Goal: Information Seeking & Learning: Check status

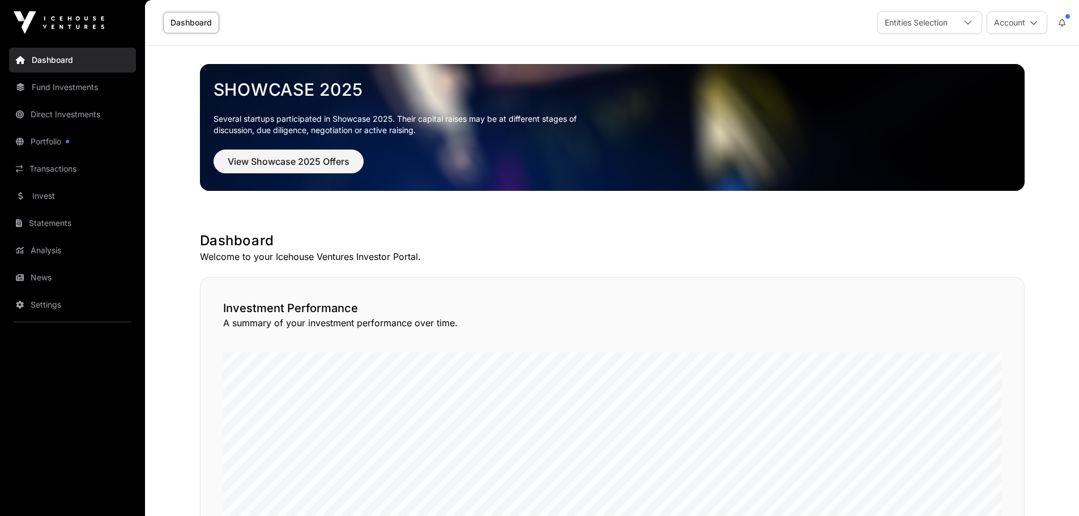
click at [50, 112] on link "Direct Investments" at bounding box center [72, 114] width 127 height 25
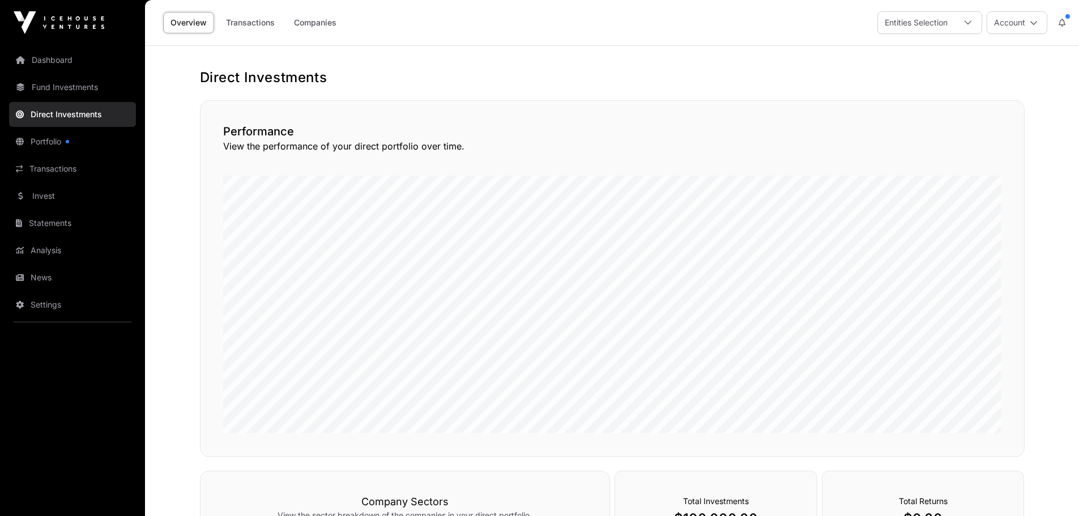
click at [259, 16] on link "Transactions" at bounding box center [250, 23] width 63 height 22
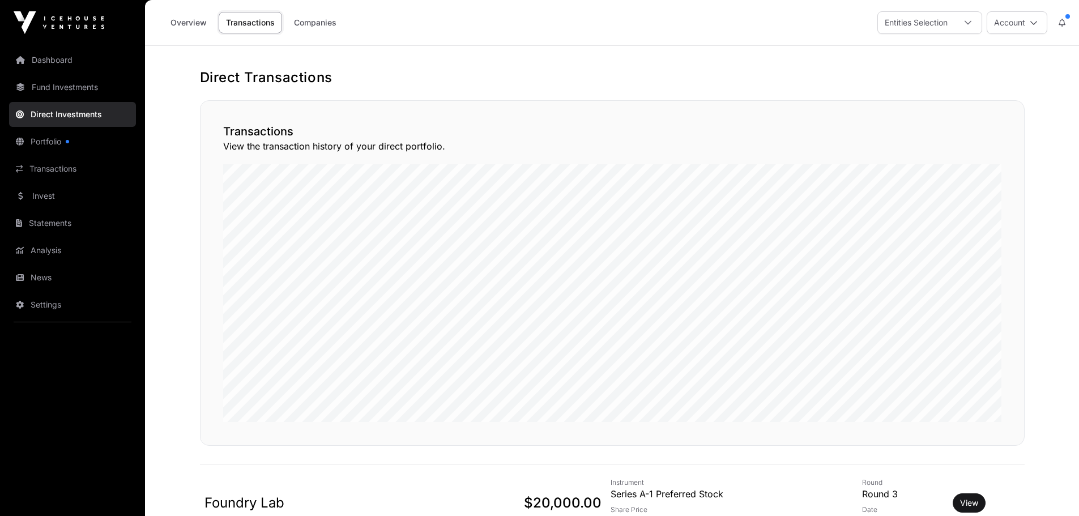
click at [306, 24] on link "Companies" at bounding box center [315, 23] width 57 height 22
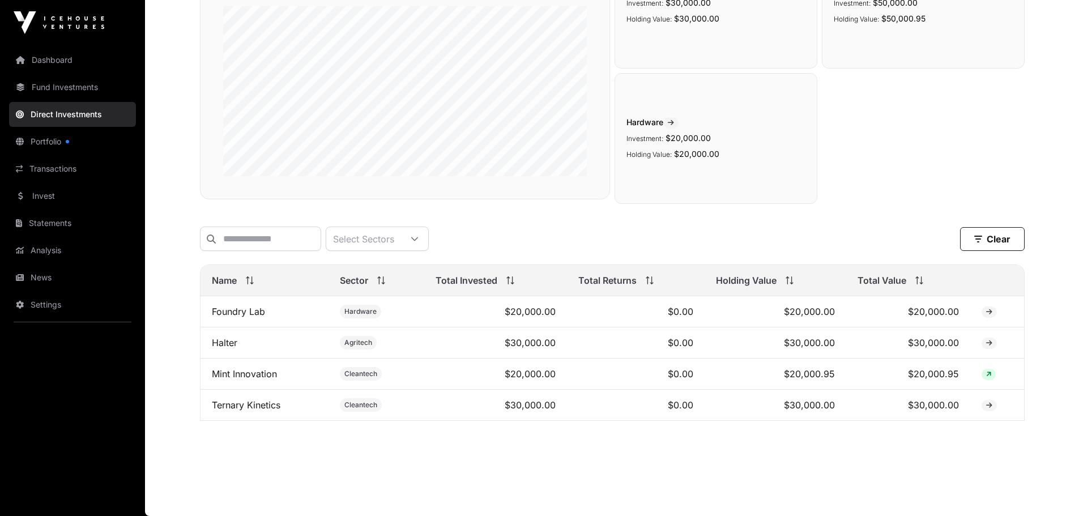
scroll to position [170, 0]
click at [269, 374] on link "Mint Innovation" at bounding box center [244, 373] width 65 height 11
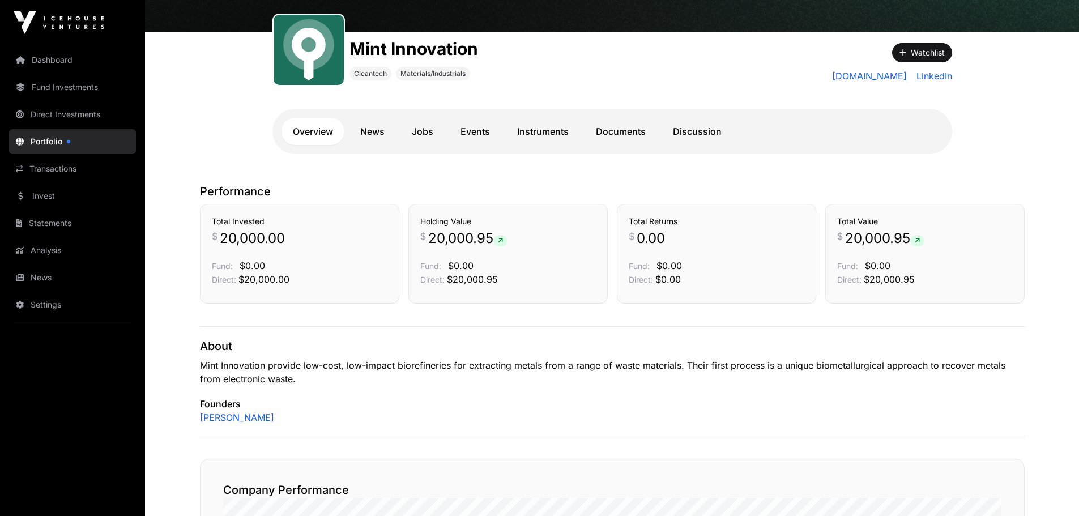
scroll to position [122, 0]
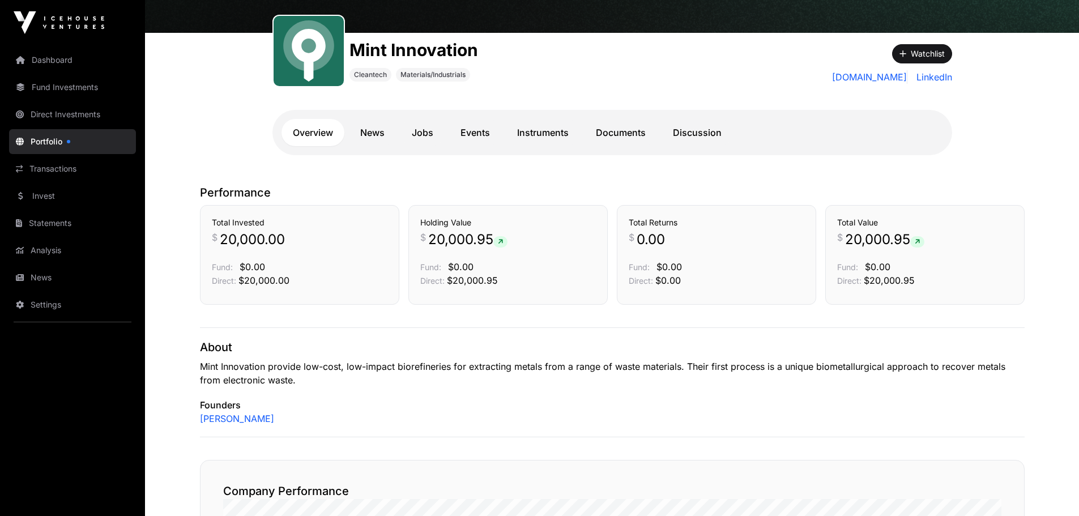
click at [540, 134] on link "Instruments" at bounding box center [543, 132] width 74 height 27
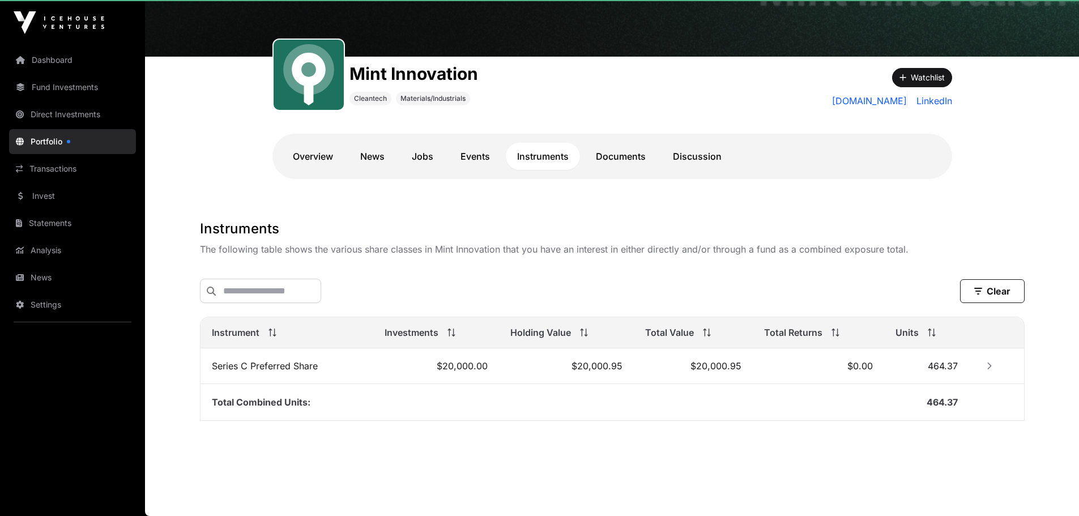
scroll to position [100, 0]
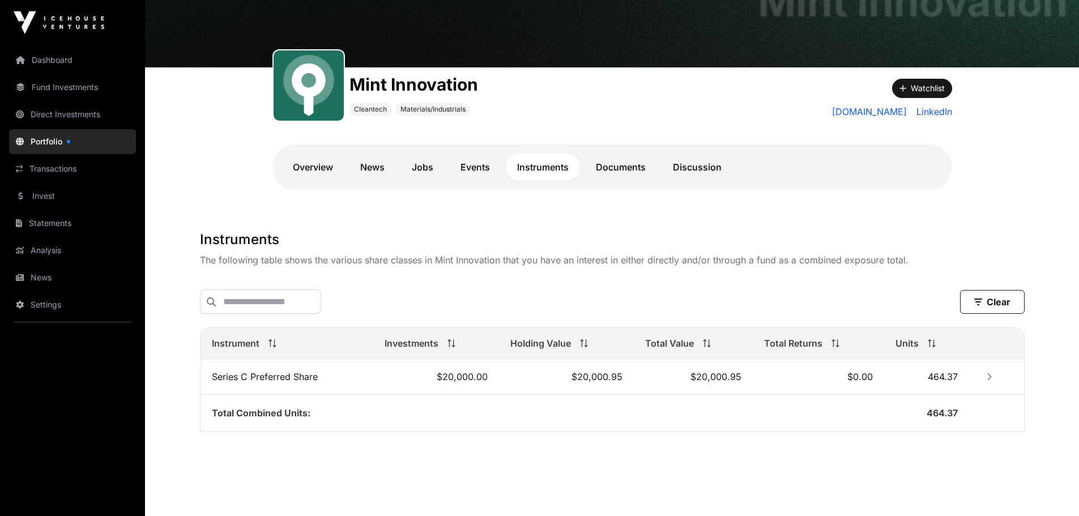
scroll to position [100, 0]
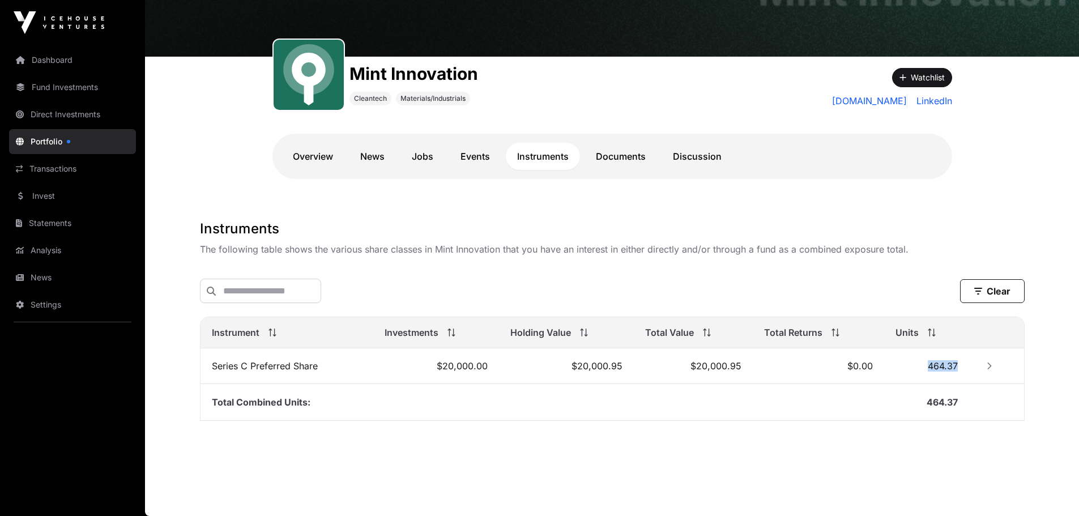
drag, startPoint x: 929, startPoint y: 365, endPoint x: 958, endPoint y: 371, distance: 30.2
click at [958, 371] on td "464.37" at bounding box center [926, 366] width 84 height 36
copy span "464.37"
click at [800, 420] on td "Total Combined Units:" at bounding box center [542, 402] width 684 height 37
click at [44, 144] on link "Portfolio" at bounding box center [72, 141] width 127 height 25
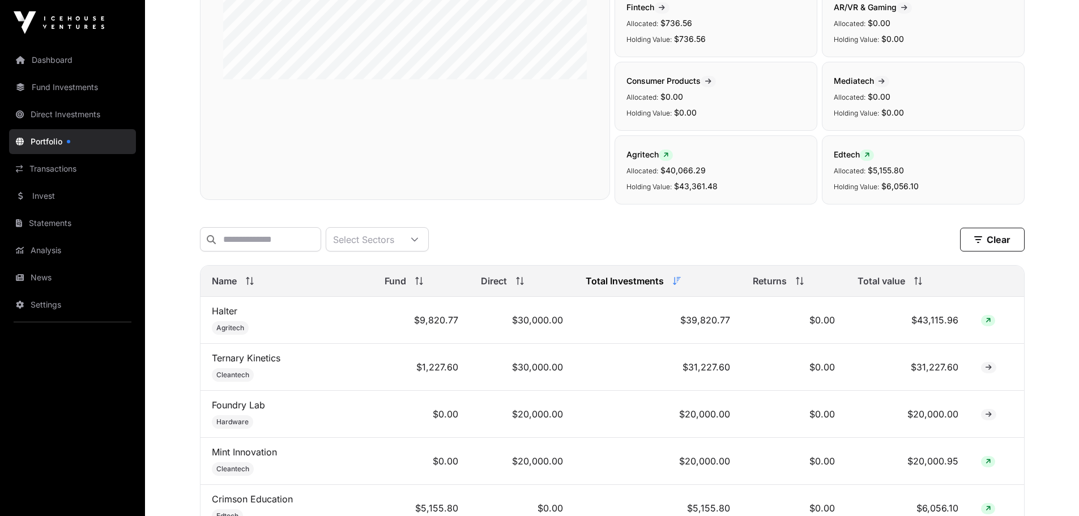
scroll to position [283, 0]
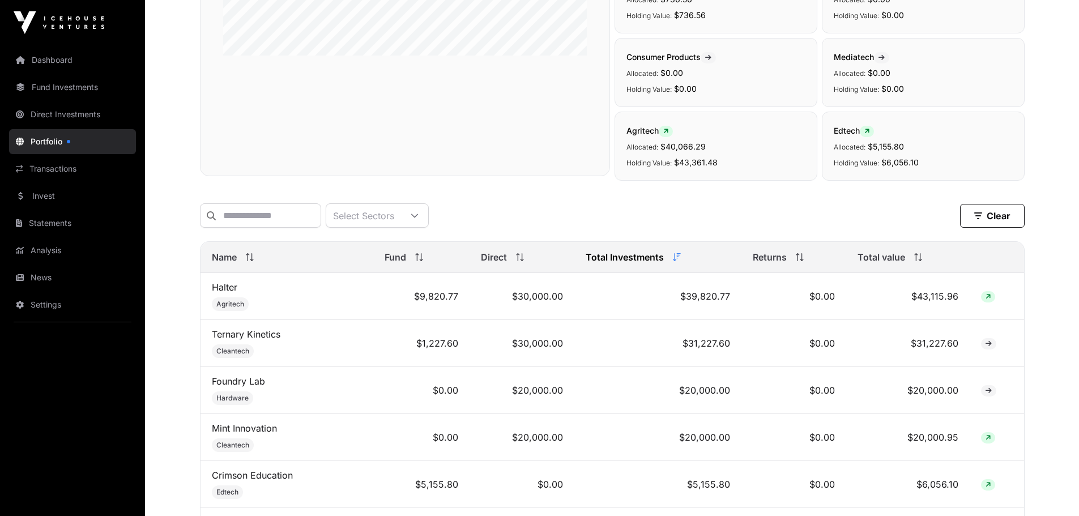
click at [267, 340] on link "Ternary Kinetics" at bounding box center [246, 333] width 69 height 11
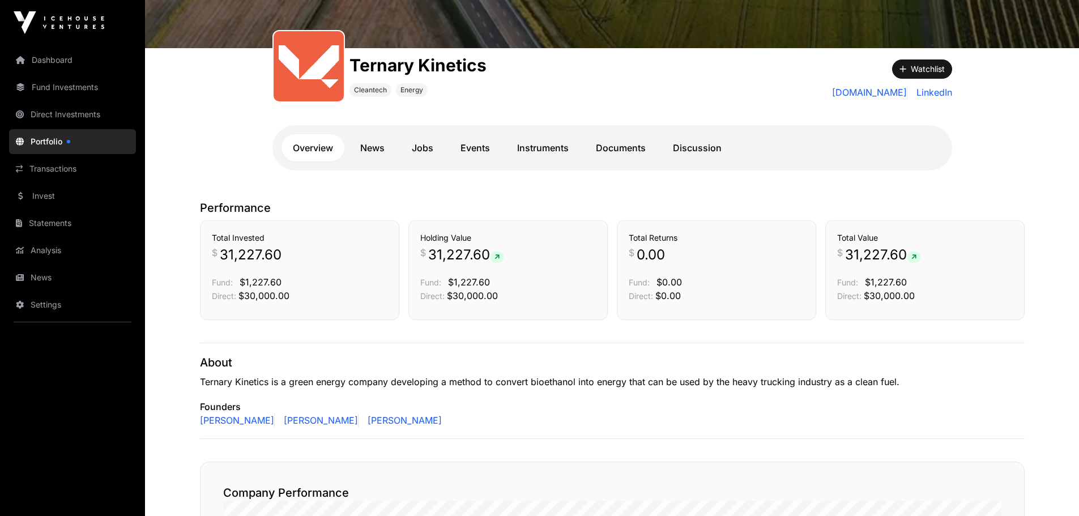
scroll to position [170, 0]
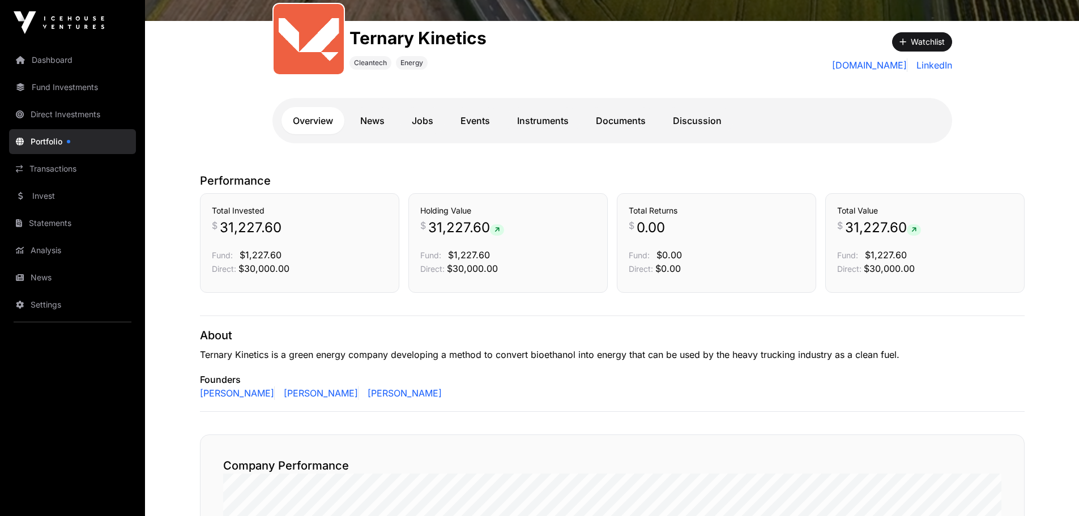
click at [551, 125] on link "Instruments" at bounding box center [543, 120] width 74 height 27
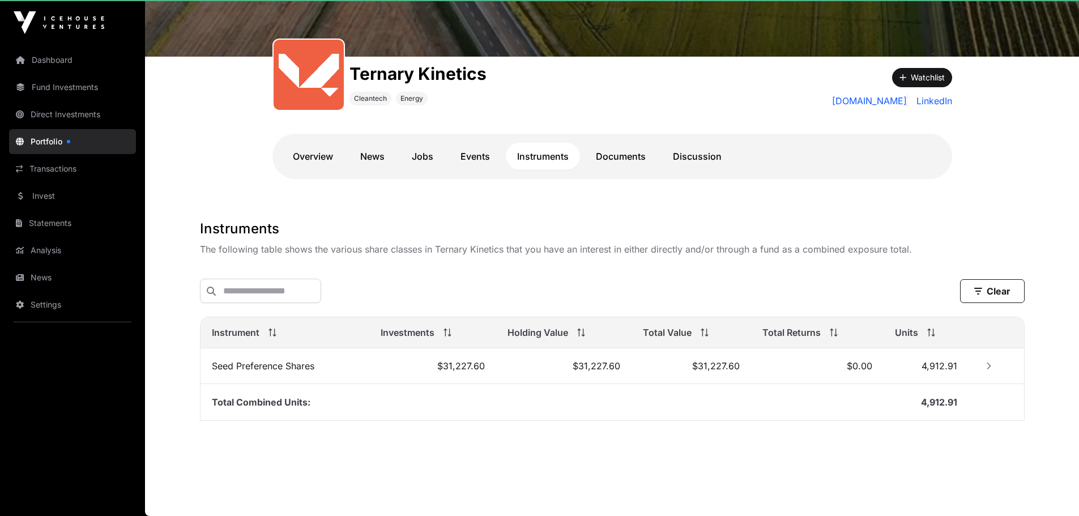
scroll to position [136, 0]
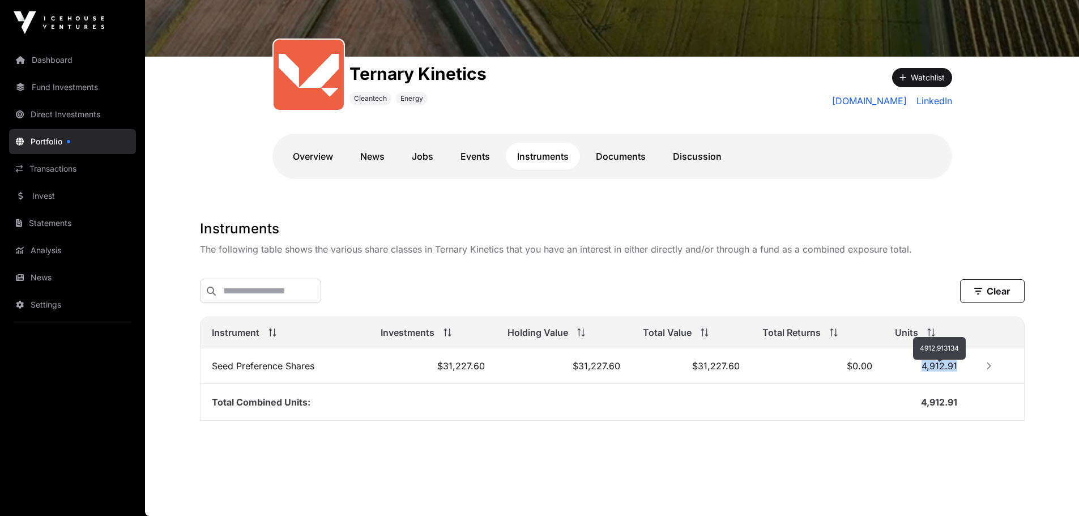
drag, startPoint x: 922, startPoint y: 361, endPoint x: 955, endPoint y: 364, distance: 33.0
click at [955, 364] on span "4,912.91" at bounding box center [939, 365] width 36 height 11
copy span "4,912.91"
click at [51, 136] on link "Portfolio" at bounding box center [72, 141] width 127 height 25
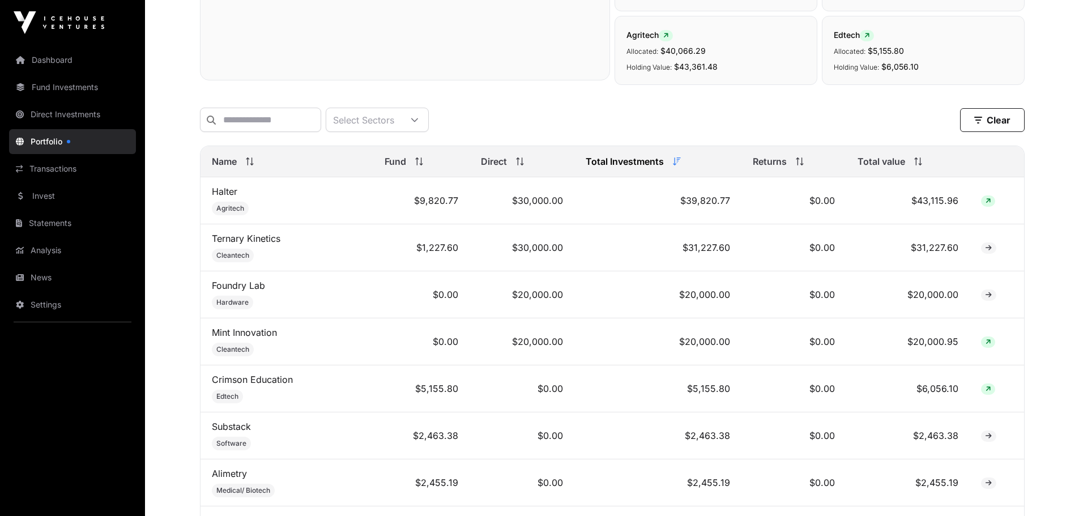
scroll to position [396, 0]
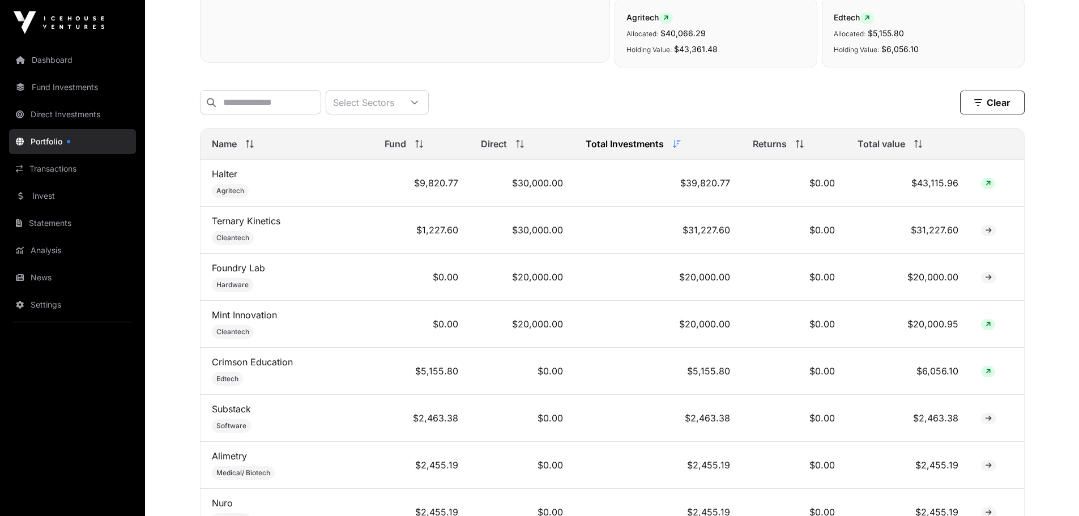
click at [224, 180] on link "Halter" at bounding box center [224, 173] width 25 height 11
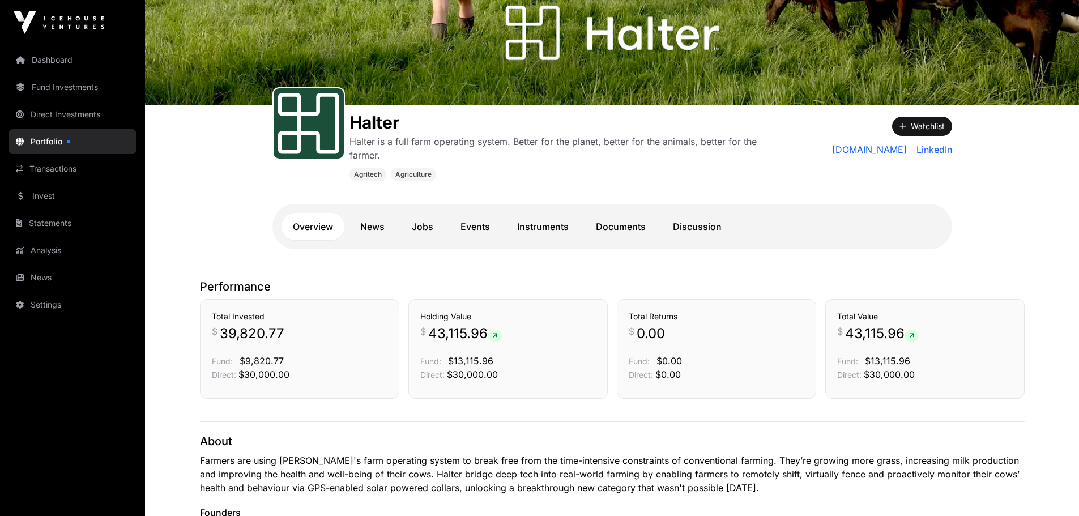
scroll to position [57, 0]
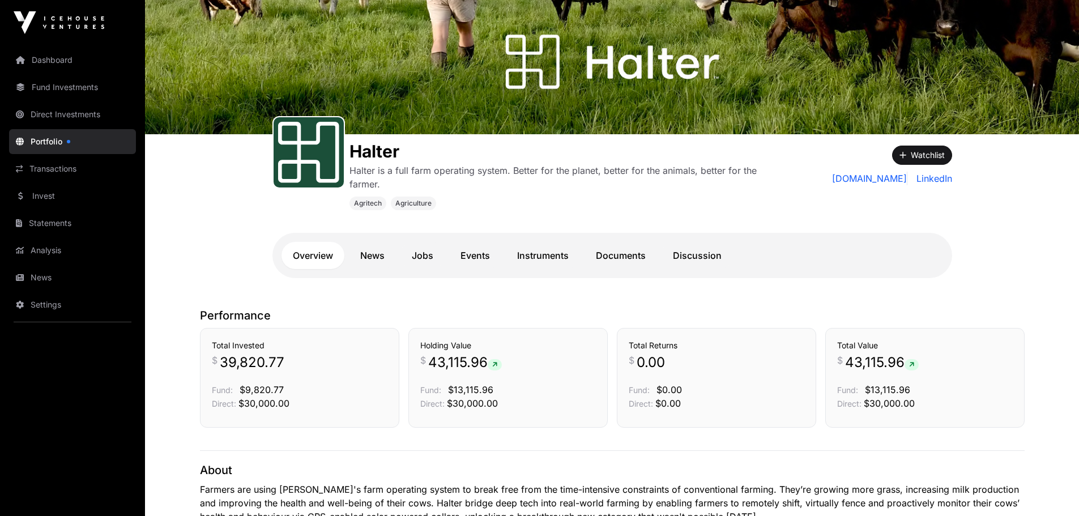
click at [550, 257] on link "Instruments" at bounding box center [543, 255] width 74 height 27
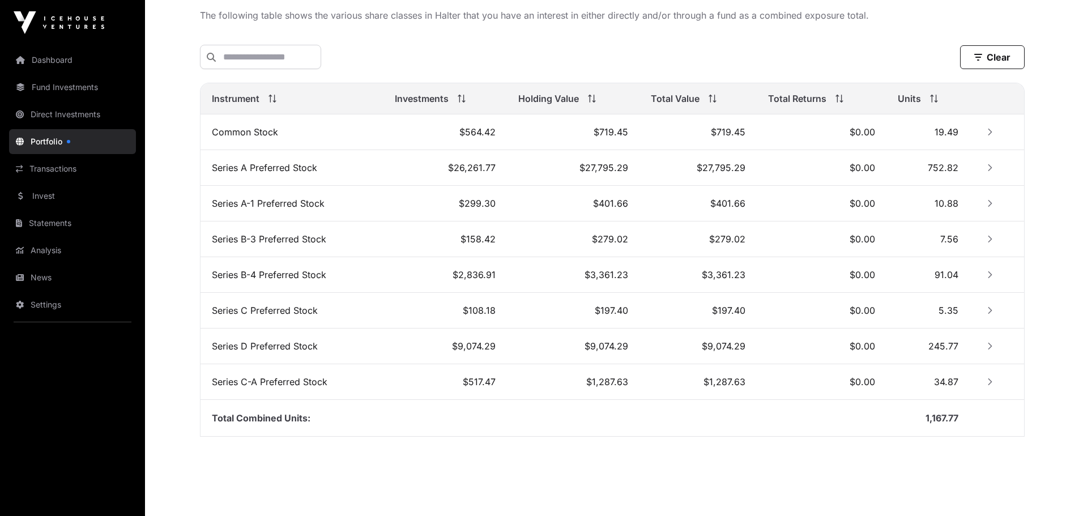
scroll to position [407, 0]
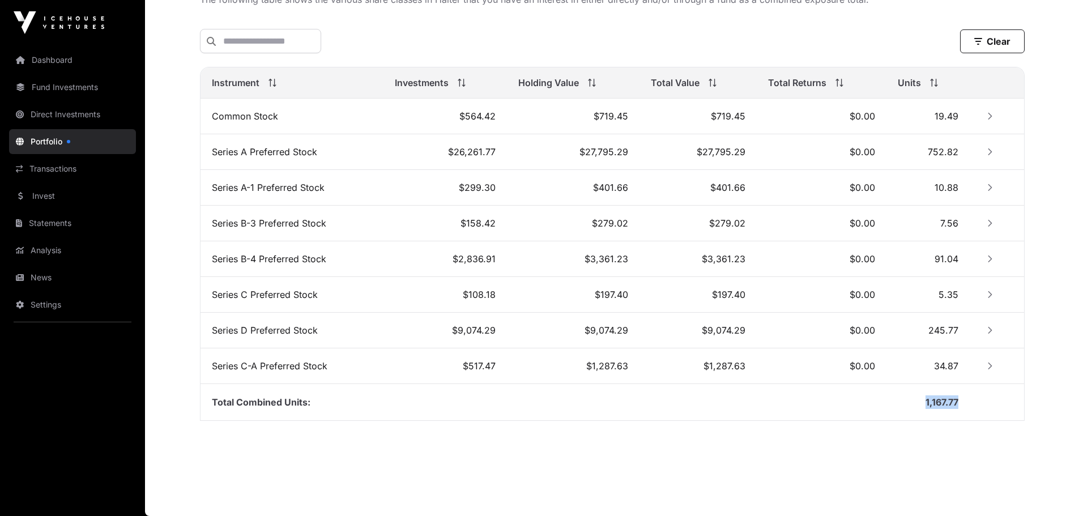
drag, startPoint x: 924, startPoint y: 400, endPoint x: 969, endPoint y: 399, distance: 45.9
click at [969, 399] on tr "Total Combined Units: 1,167.77" at bounding box center [611, 402] width 823 height 37
copy tr "1,167.77"
click at [54, 140] on link "Portfolio" at bounding box center [72, 141] width 127 height 25
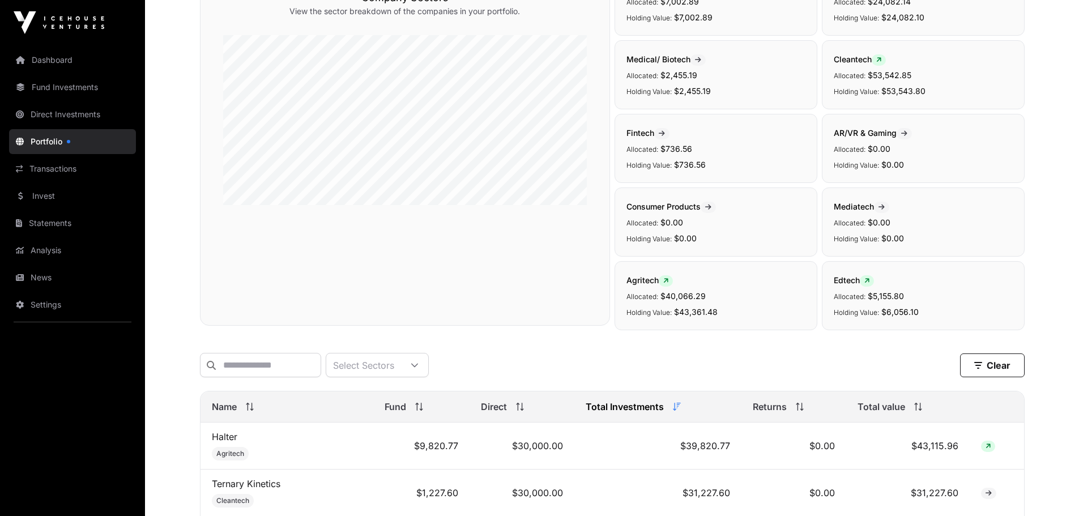
scroll to position [340, 0]
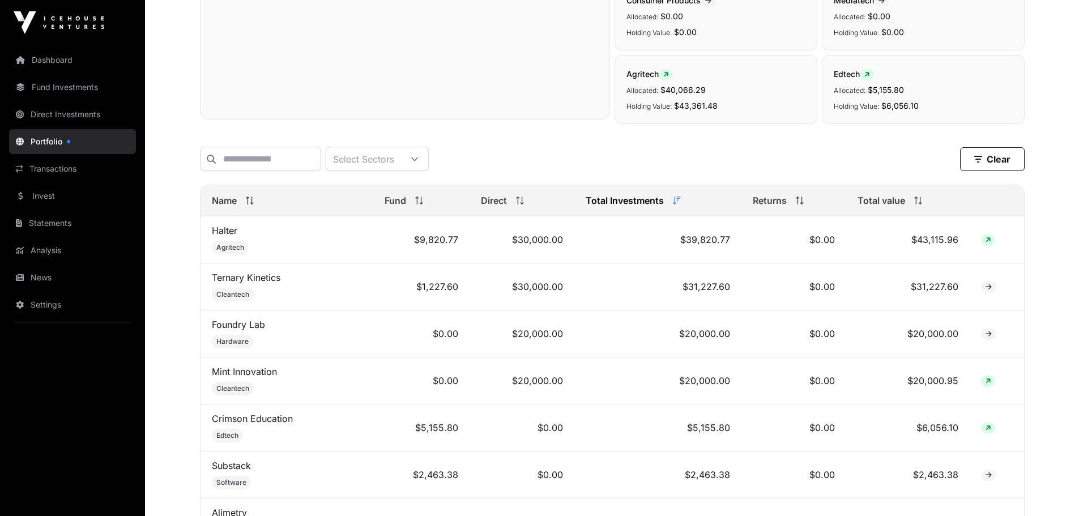
click at [255, 330] on link "Foundry Lab" at bounding box center [238, 324] width 53 height 11
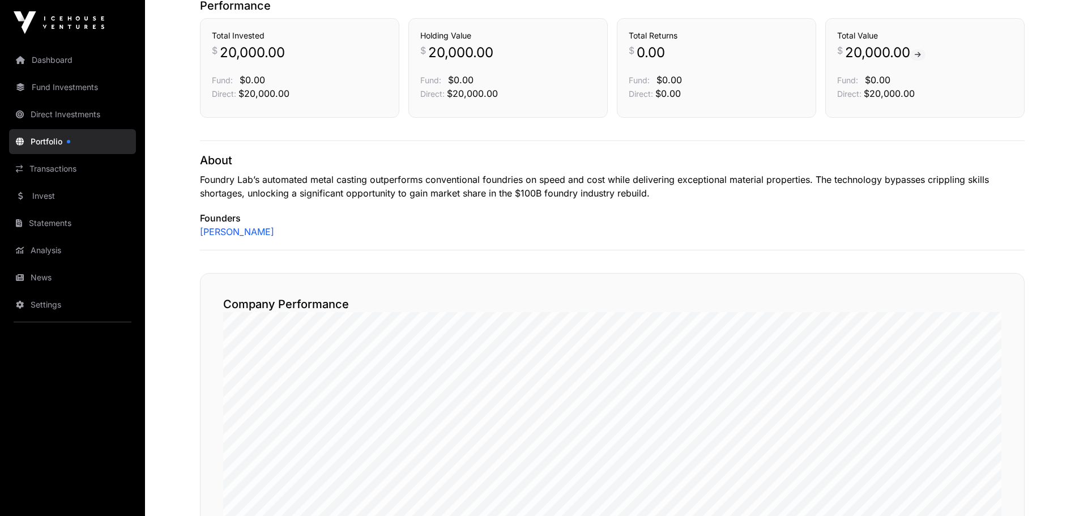
scroll to position [113, 0]
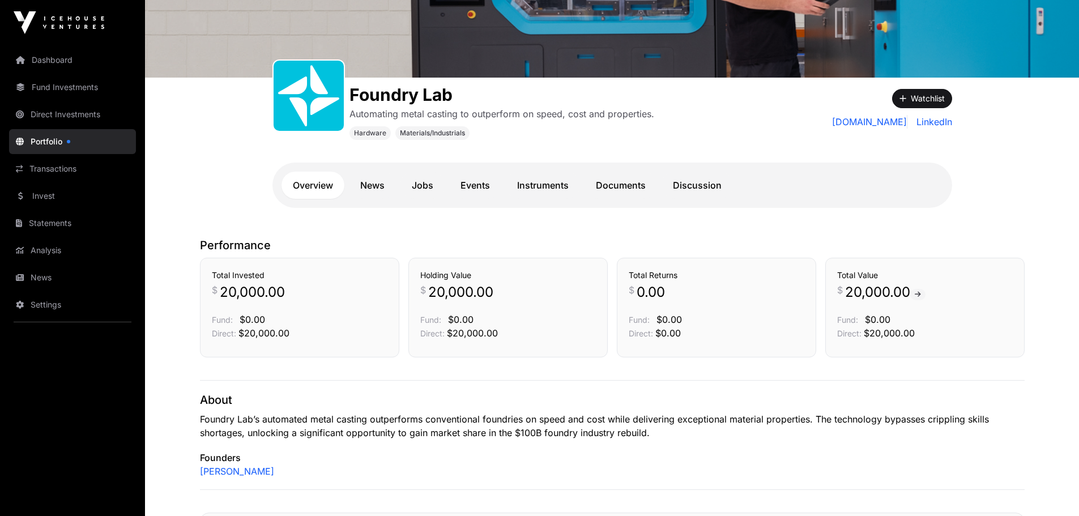
click at [550, 186] on link "Instruments" at bounding box center [543, 185] width 74 height 27
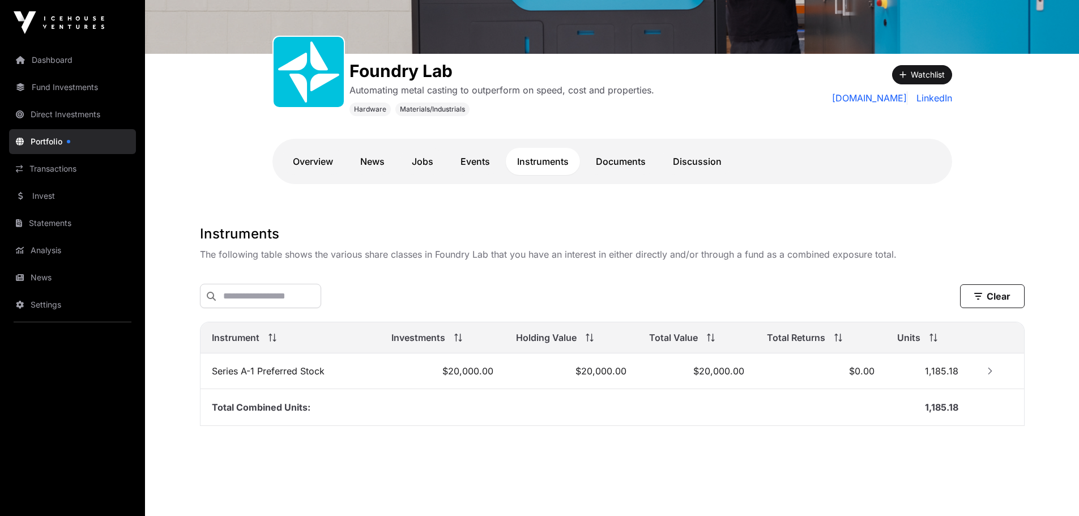
scroll to position [144, 0]
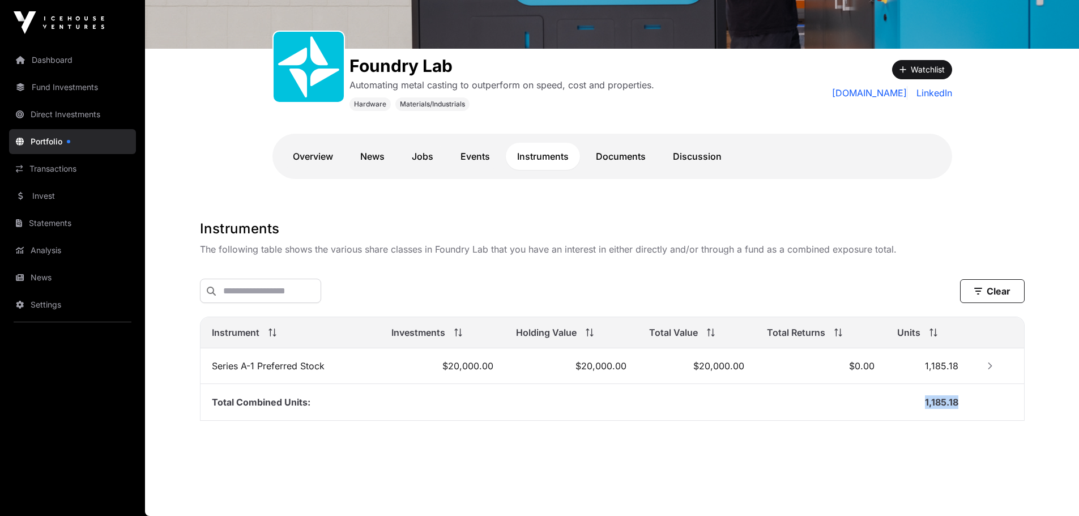
drag, startPoint x: 922, startPoint y: 401, endPoint x: 964, endPoint y: 401, distance: 41.9
click at [964, 401] on td "1,185.18" at bounding box center [928, 402] width 84 height 37
copy span "1,185.18"
click at [309, 157] on link "Overview" at bounding box center [312, 156] width 63 height 27
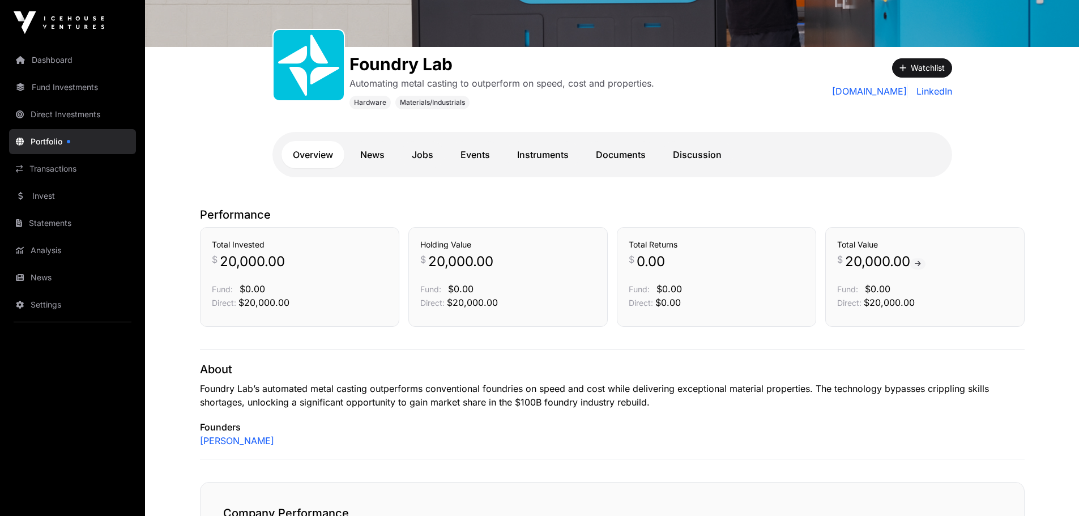
click at [48, 139] on link "Portfolio" at bounding box center [72, 141] width 127 height 25
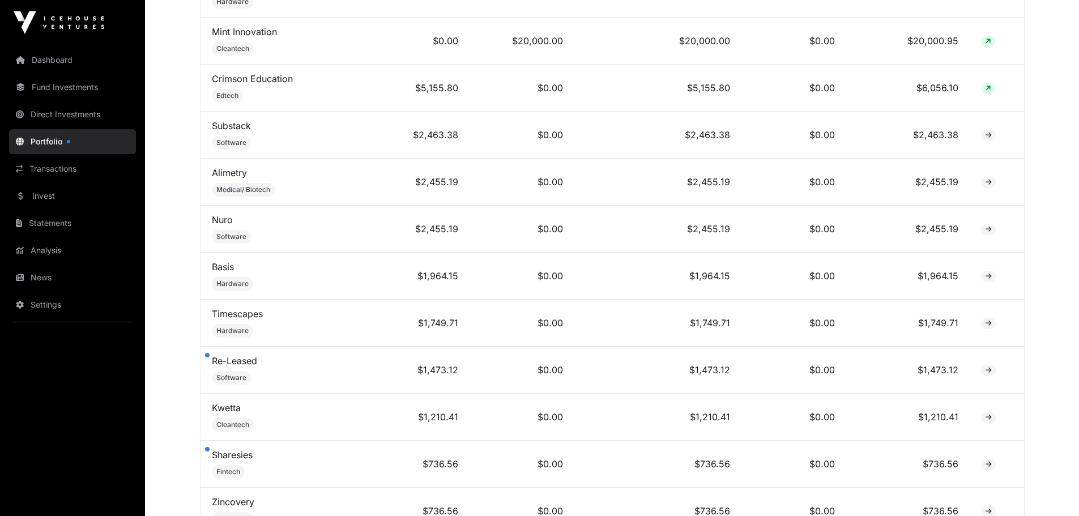
scroll to position [283, 0]
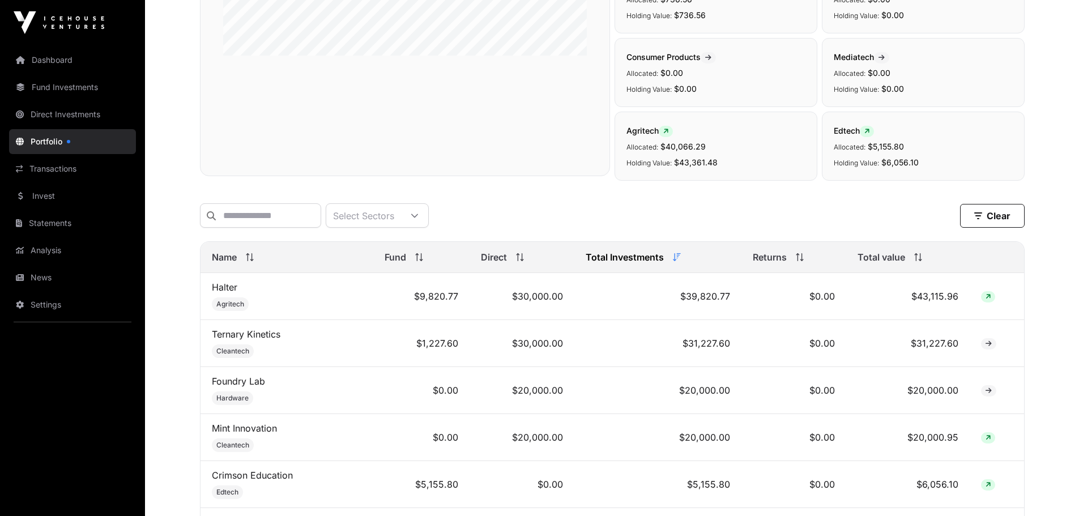
click at [53, 113] on link "Direct Investments" at bounding box center [72, 114] width 127 height 25
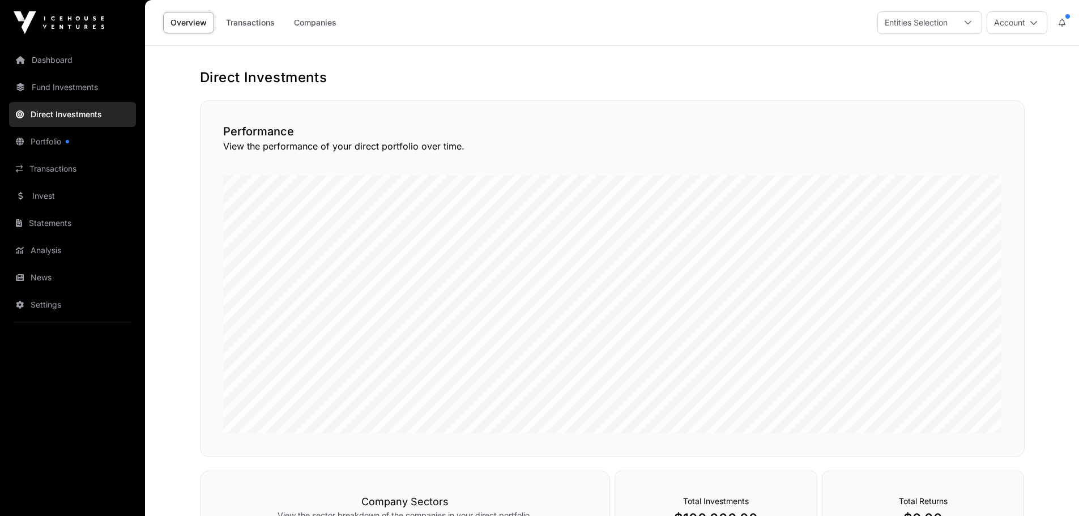
click at [61, 84] on link "Fund Investments" at bounding box center [72, 87] width 127 height 25
